Goal: Task Accomplishment & Management: Complete application form

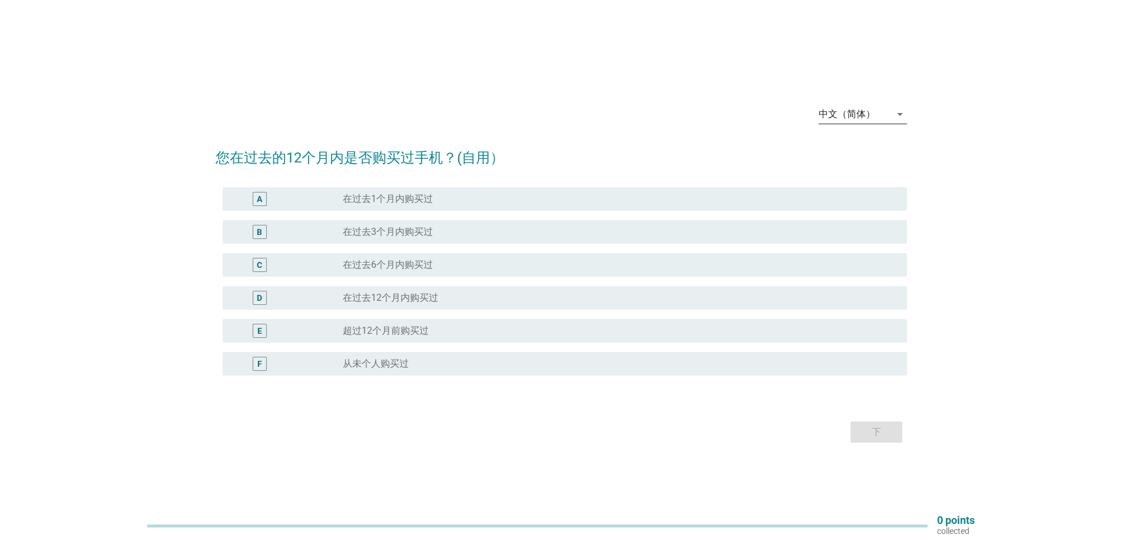
click at [901, 114] on icon "arrow_drop_down" at bounding box center [900, 114] width 14 height 14
click at [872, 150] on div "Bahasa Melayu" at bounding box center [863, 152] width 70 height 14
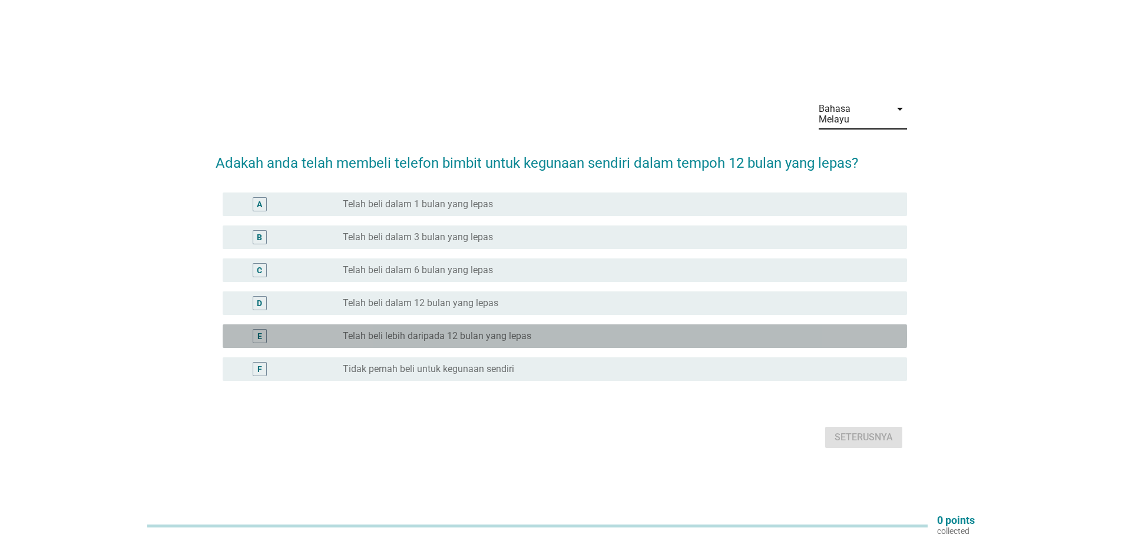
click at [503, 333] on label "Telah beli lebih daripada 12 bulan yang lepas" at bounding box center [437, 336] width 189 height 12
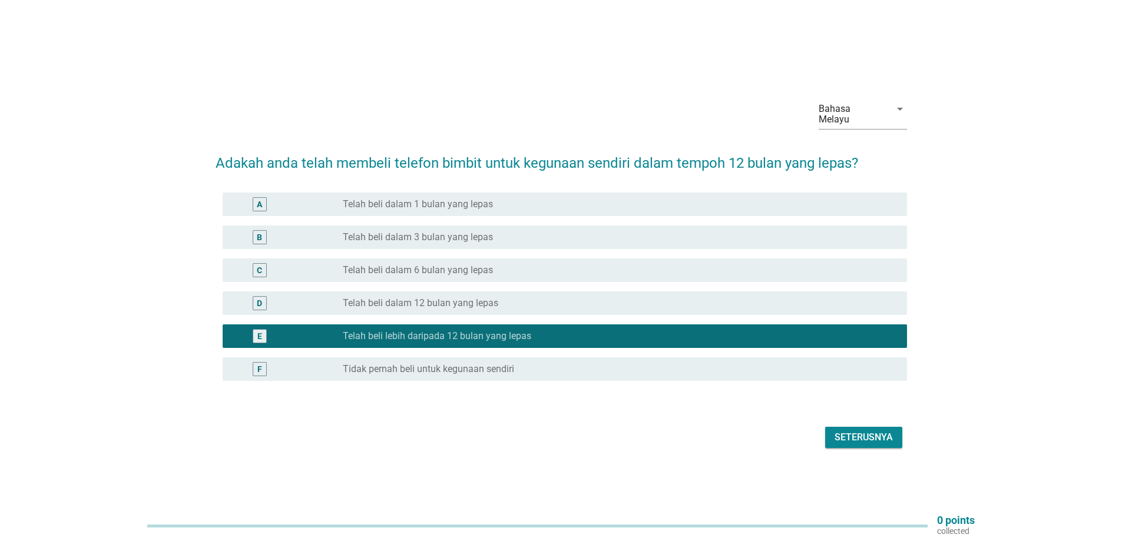
click at [848, 432] on div "Seterusnya" at bounding box center [864, 438] width 58 height 14
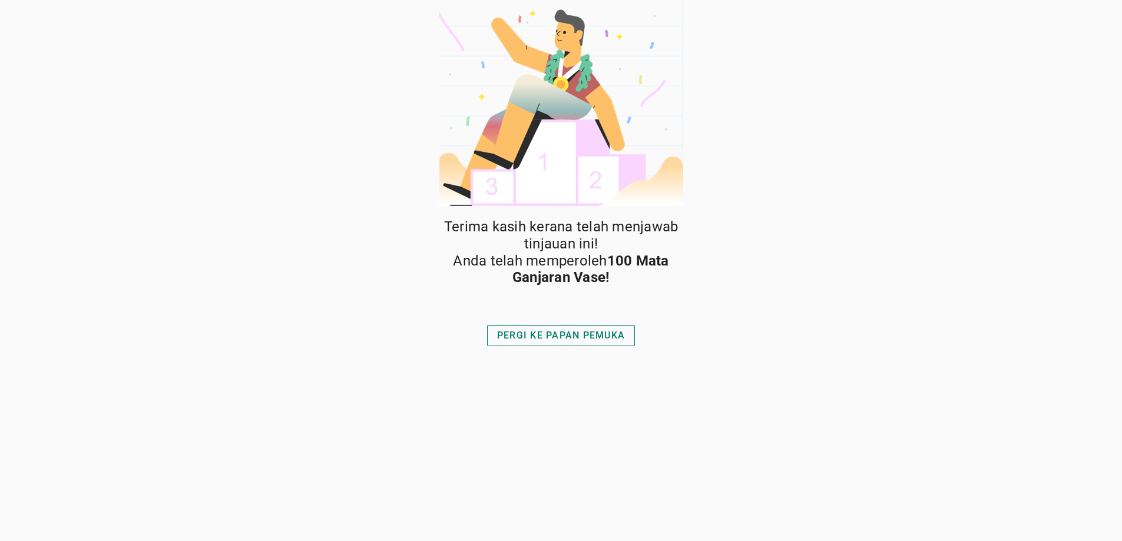
click at [558, 339] on div "PERGI KE PAPAN PEMUKA" at bounding box center [561, 336] width 128 height 14
